Goal: Information Seeking & Learning: Learn about a topic

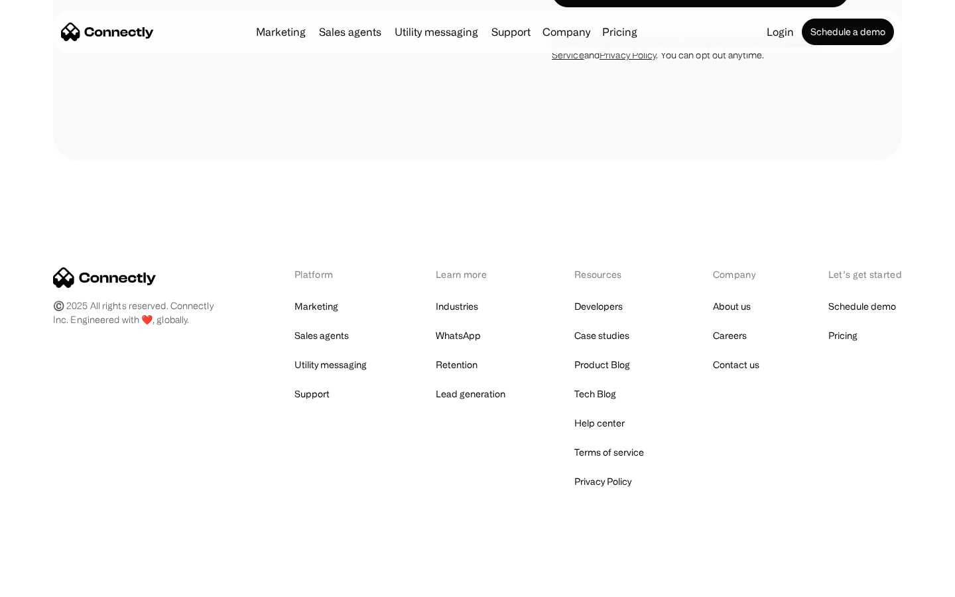
scroll to position [2244, 0]
